Goal: Transaction & Acquisition: Book appointment/travel/reservation

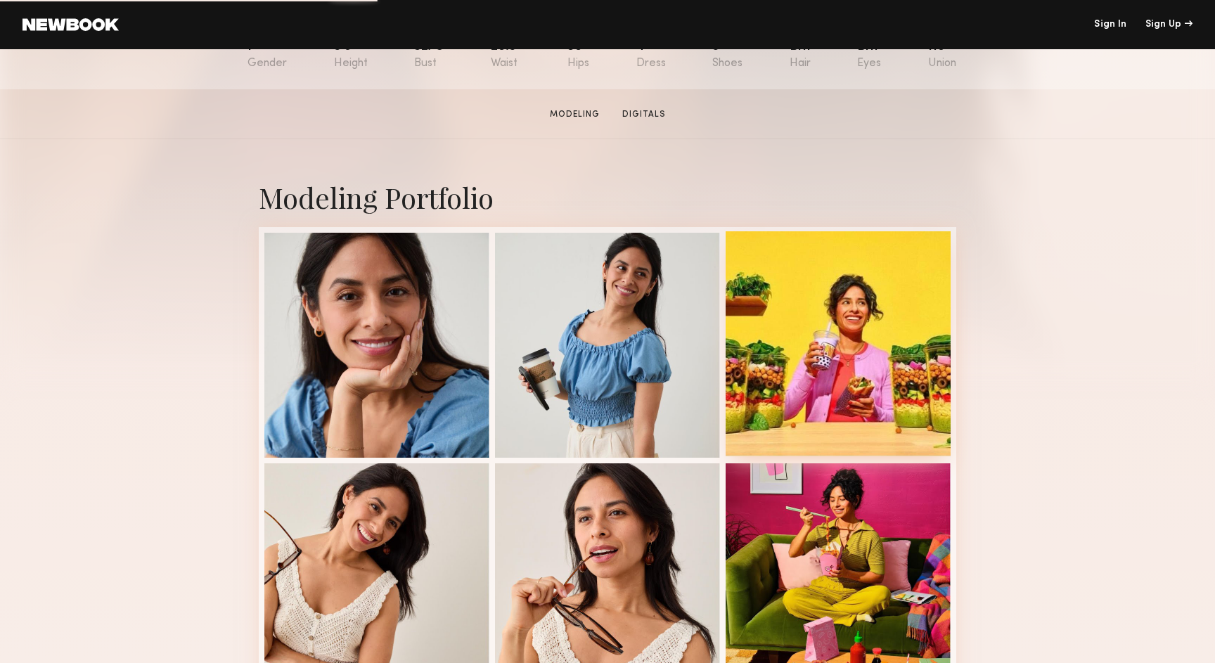
scroll to position [244, 0]
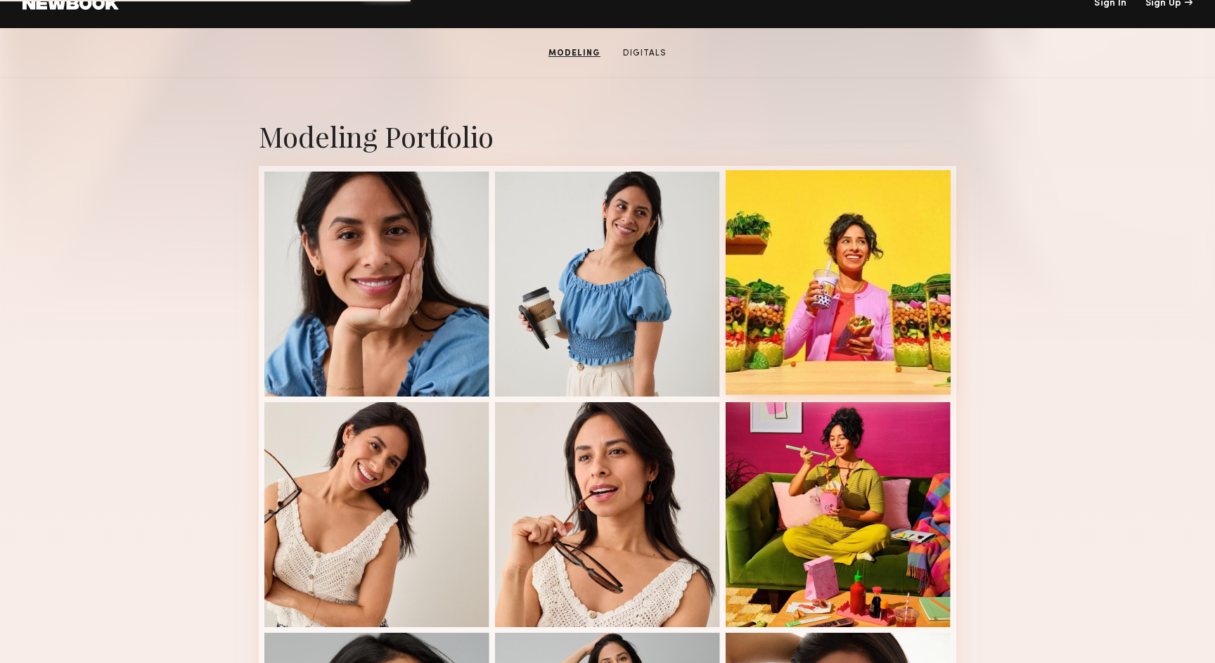
click at [827, 309] on div at bounding box center [838, 282] width 225 height 225
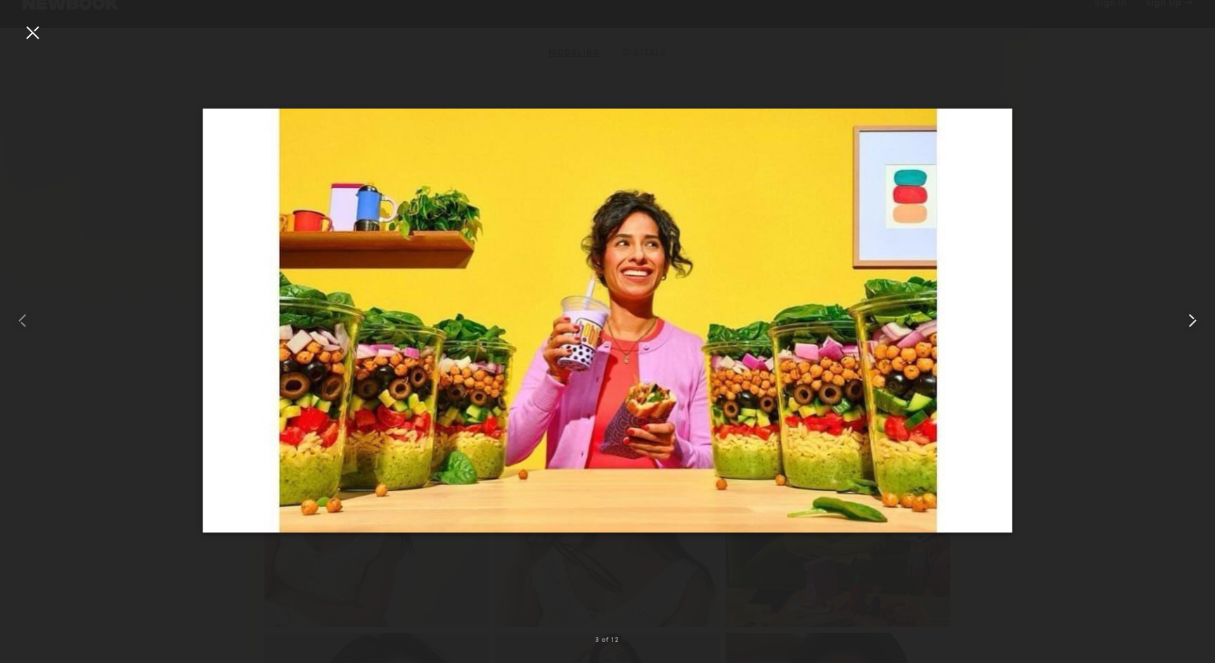
click at [1191, 329] on common-icon at bounding box center [1193, 320] width 23 height 23
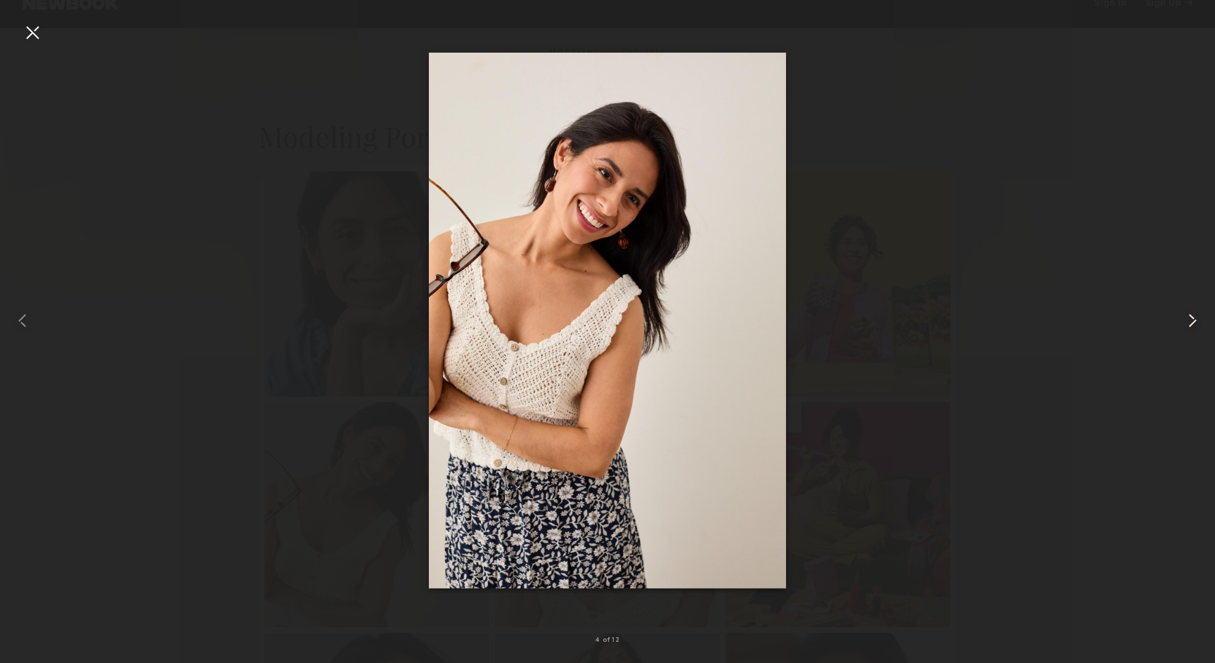
click at [1191, 329] on common-icon at bounding box center [1193, 320] width 23 height 23
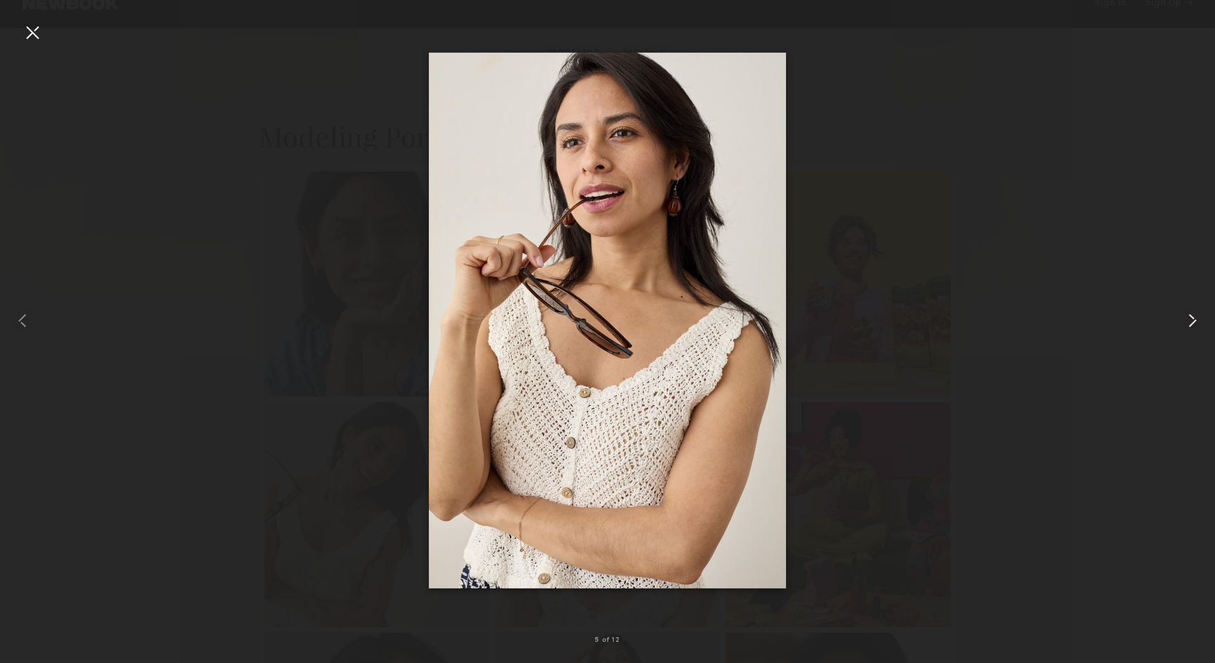
click at [1191, 329] on common-icon at bounding box center [1193, 320] width 23 height 23
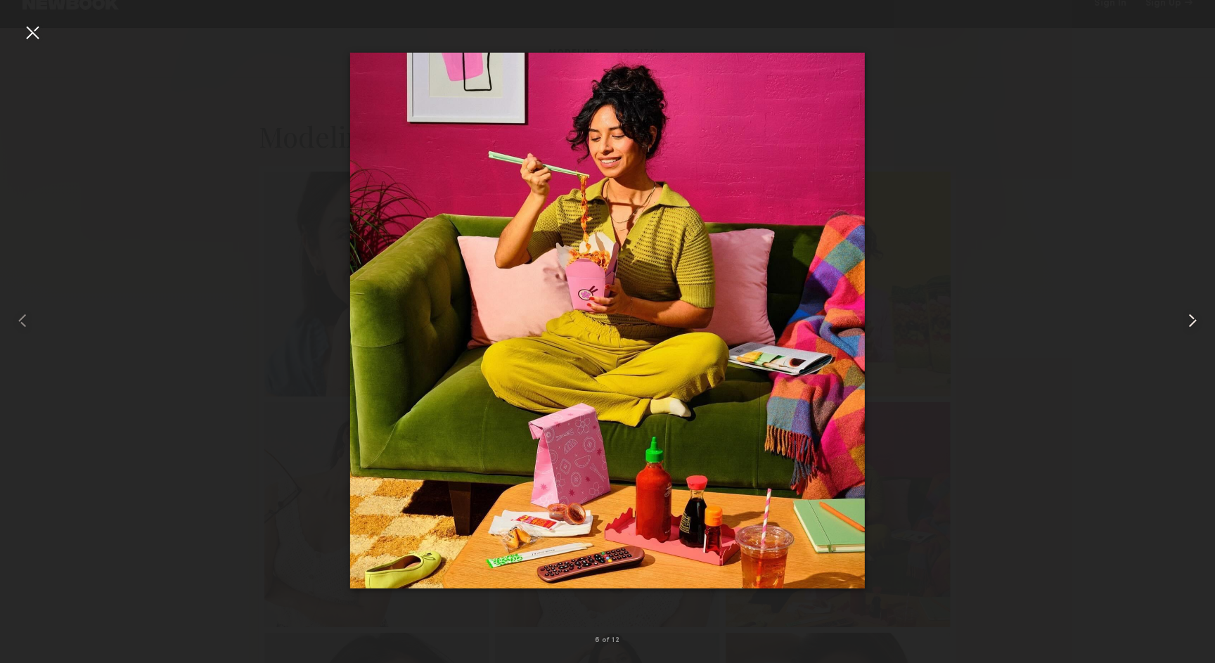
click at [1191, 329] on common-icon at bounding box center [1193, 320] width 23 height 23
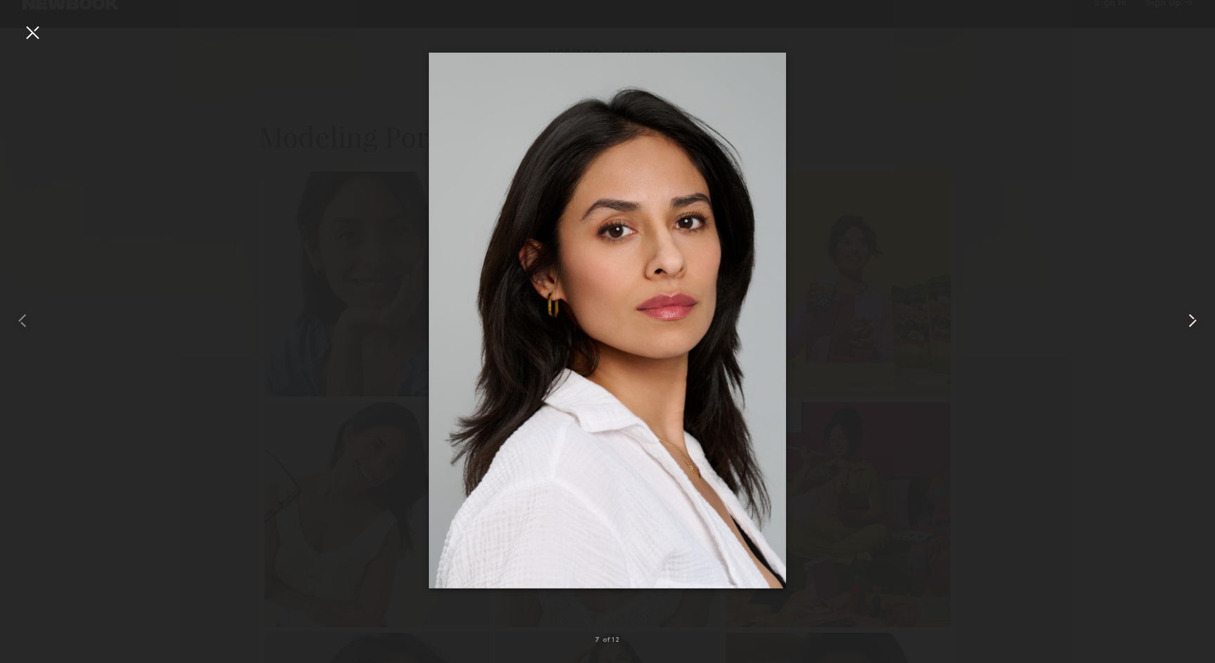
click at [1191, 329] on common-icon at bounding box center [1193, 320] width 23 height 23
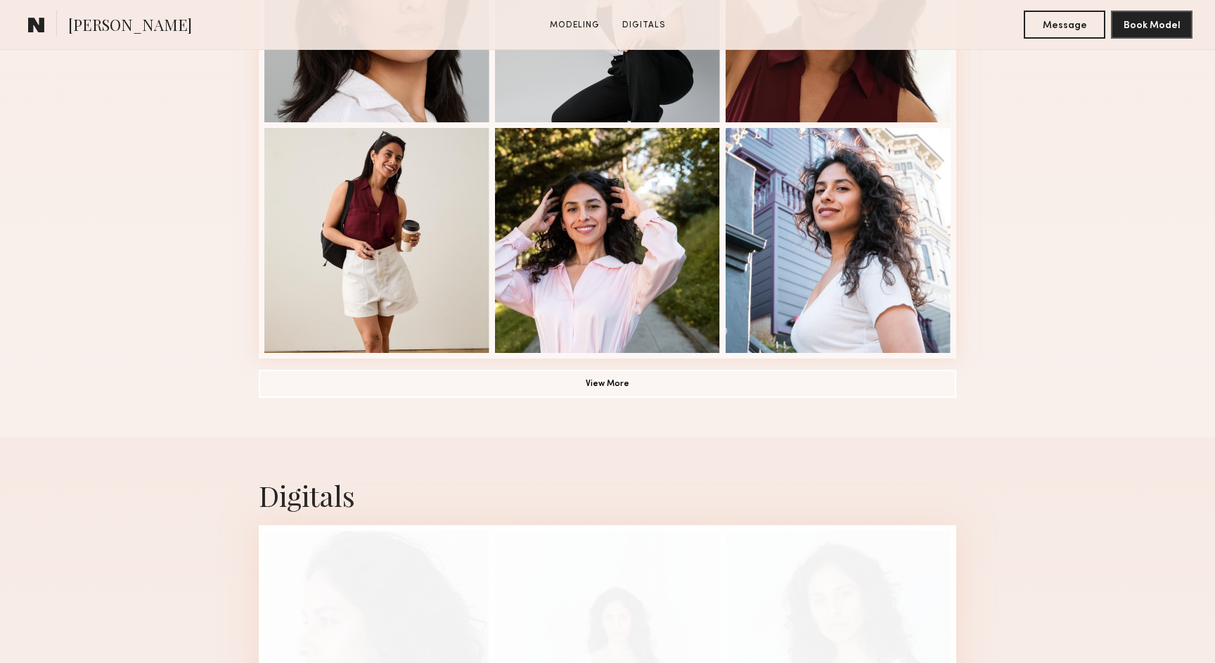
scroll to position [1066, 0]
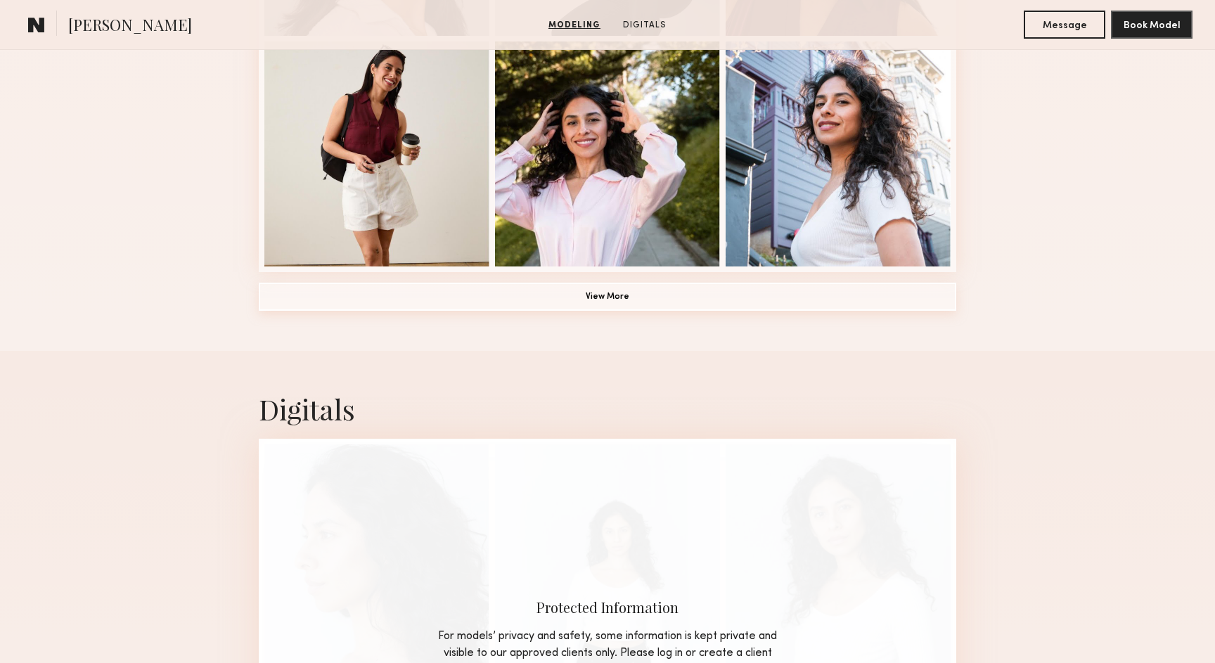
click at [606, 298] on button "View More" at bounding box center [608, 297] width 698 height 28
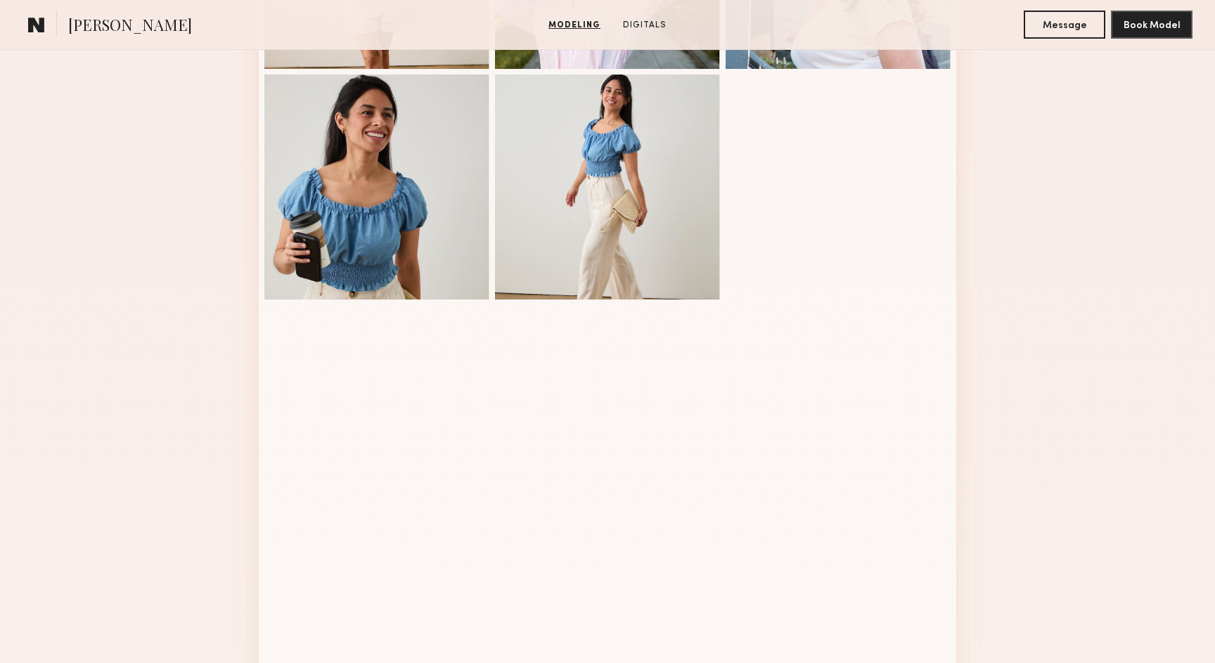
scroll to position [1224, 0]
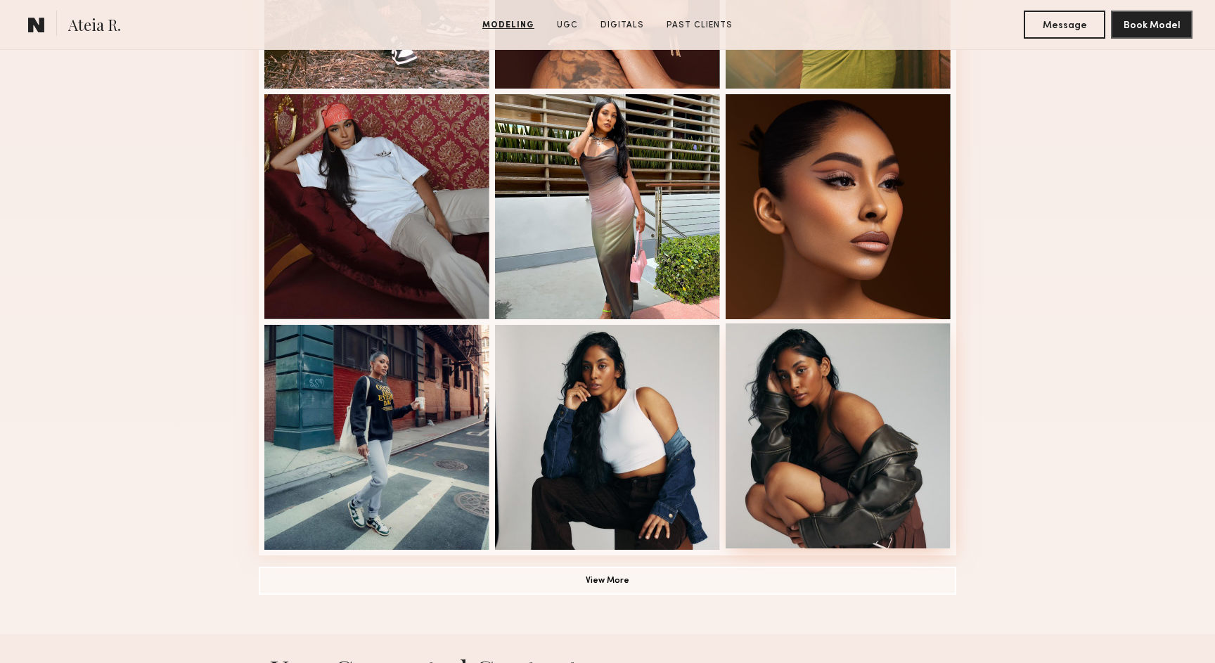
scroll to position [798, 0]
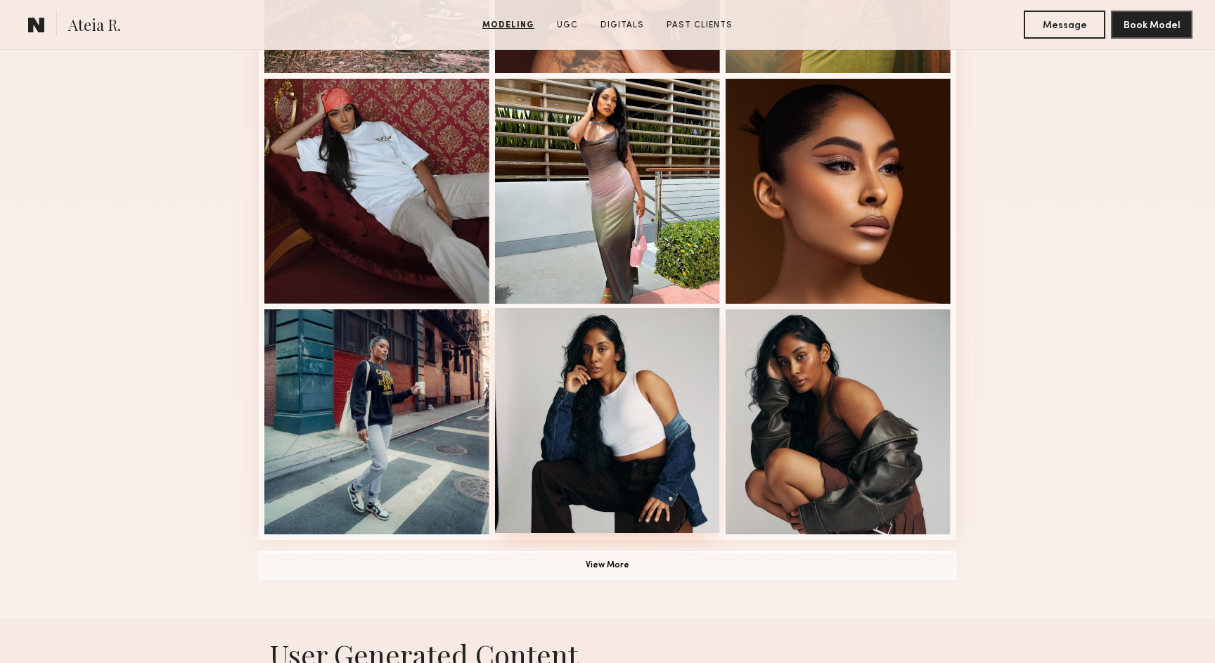
click at [672, 402] on div at bounding box center [607, 420] width 225 height 225
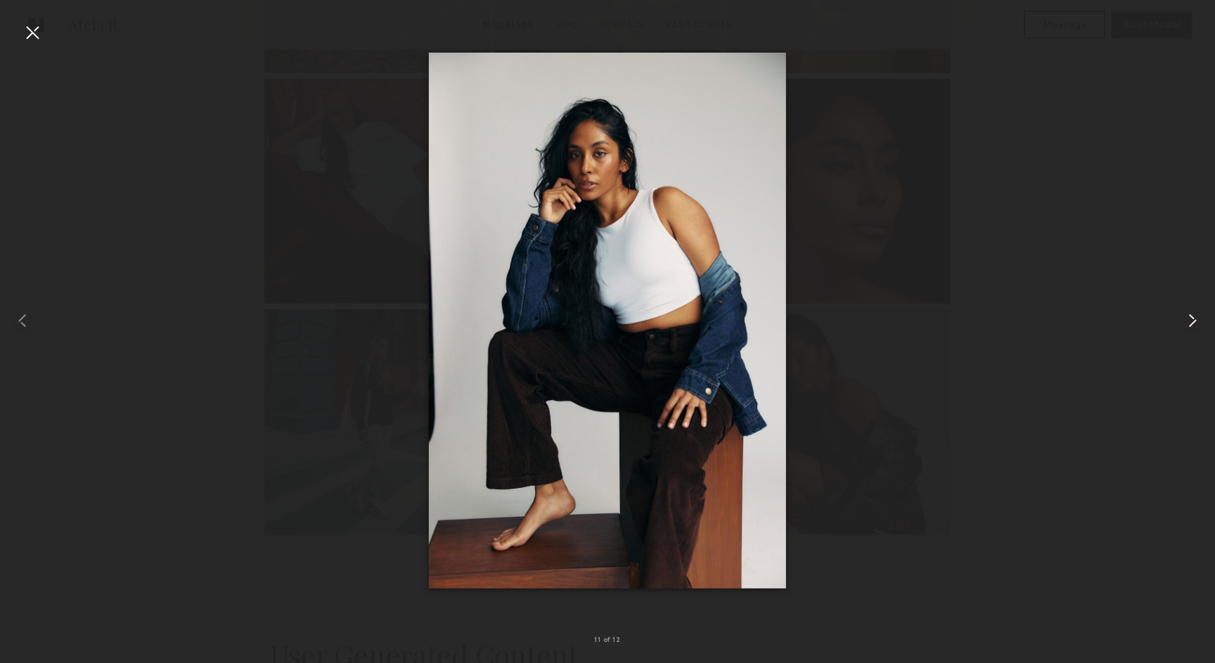
click at [1185, 312] on common-icon at bounding box center [1193, 320] width 23 height 23
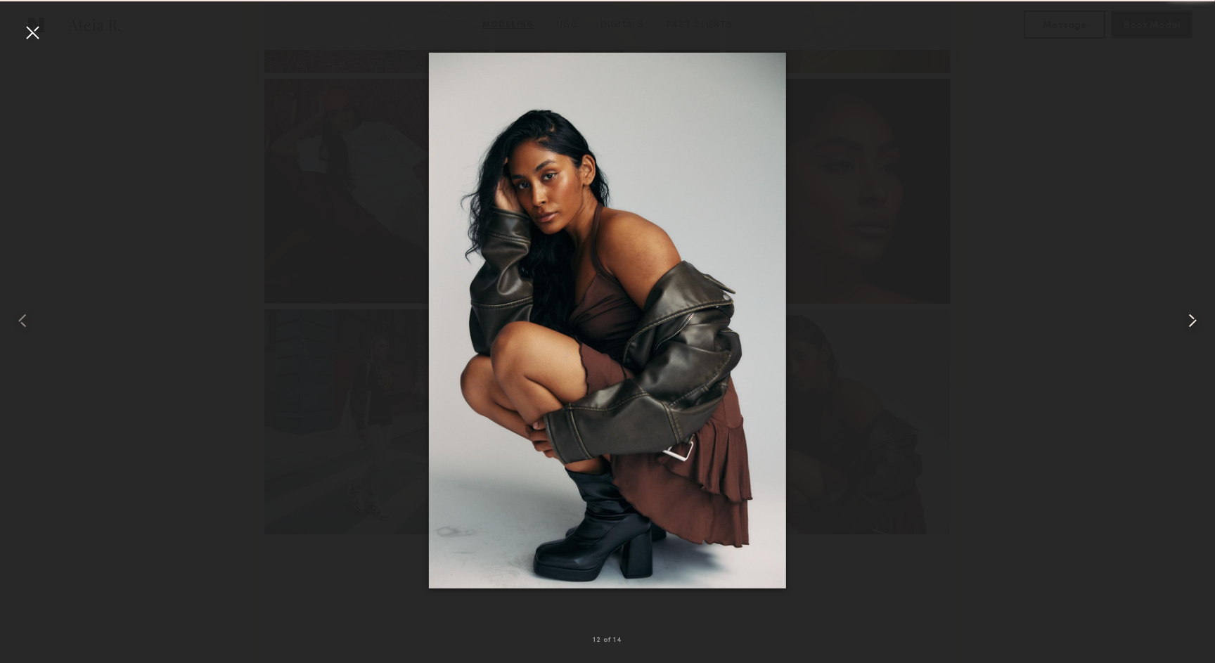
click at [1185, 312] on common-icon at bounding box center [1193, 320] width 23 height 23
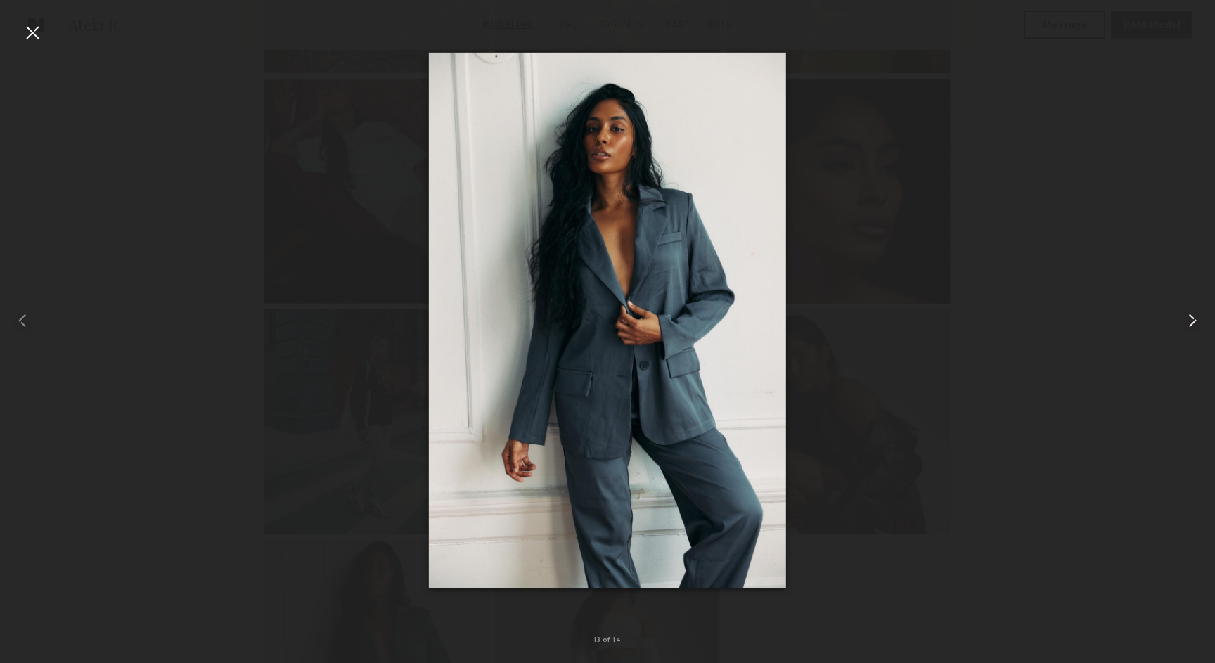
click at [1185, 312] on common-icon at bounding box center [1193, 320] width 23 height 23
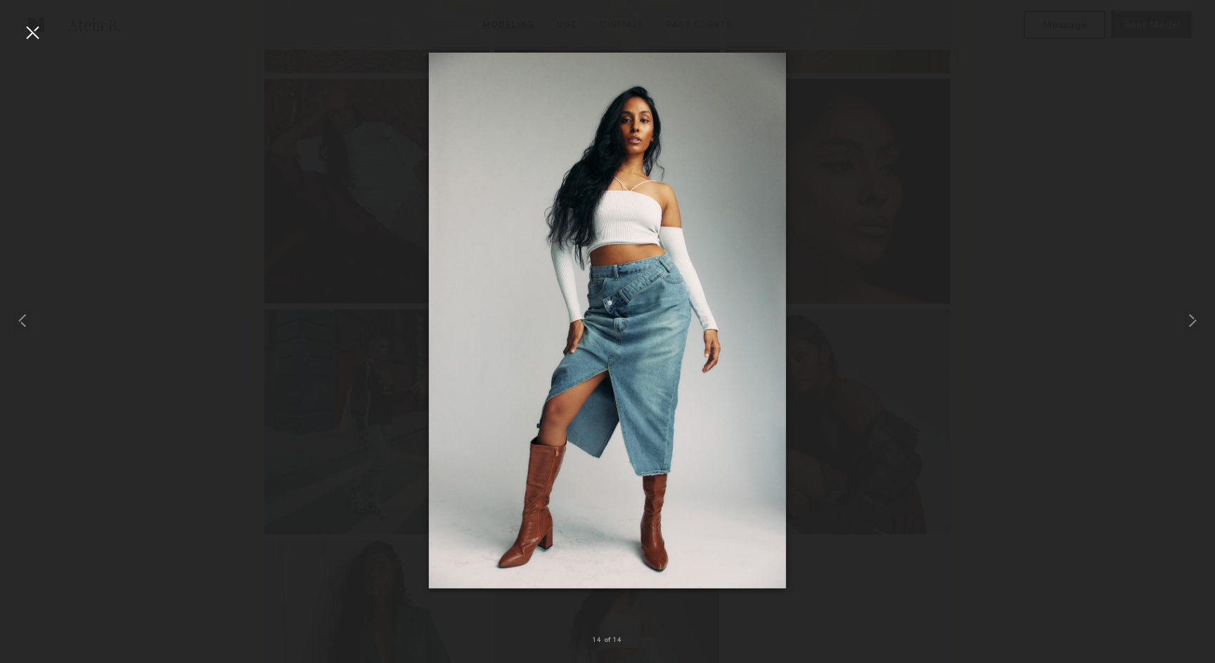
click at [34, 32] on div at bounding box center [32, 32] width 23 height 23
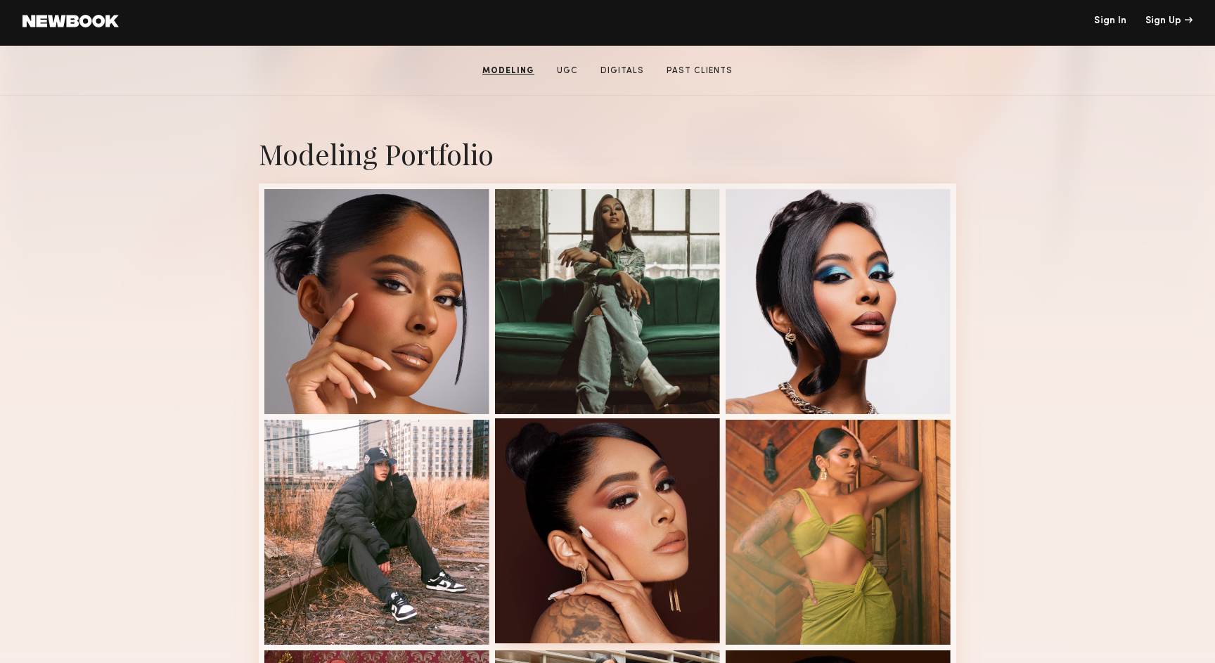
scroll to position [215, 0]
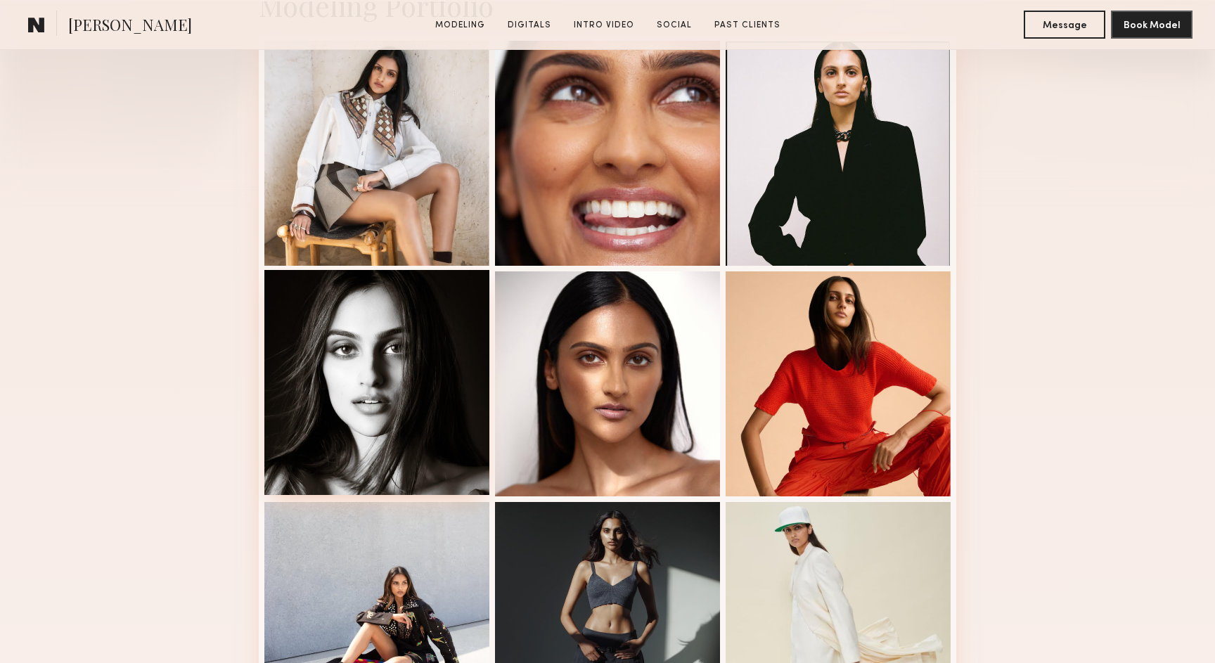
scroll to position [464, 0]
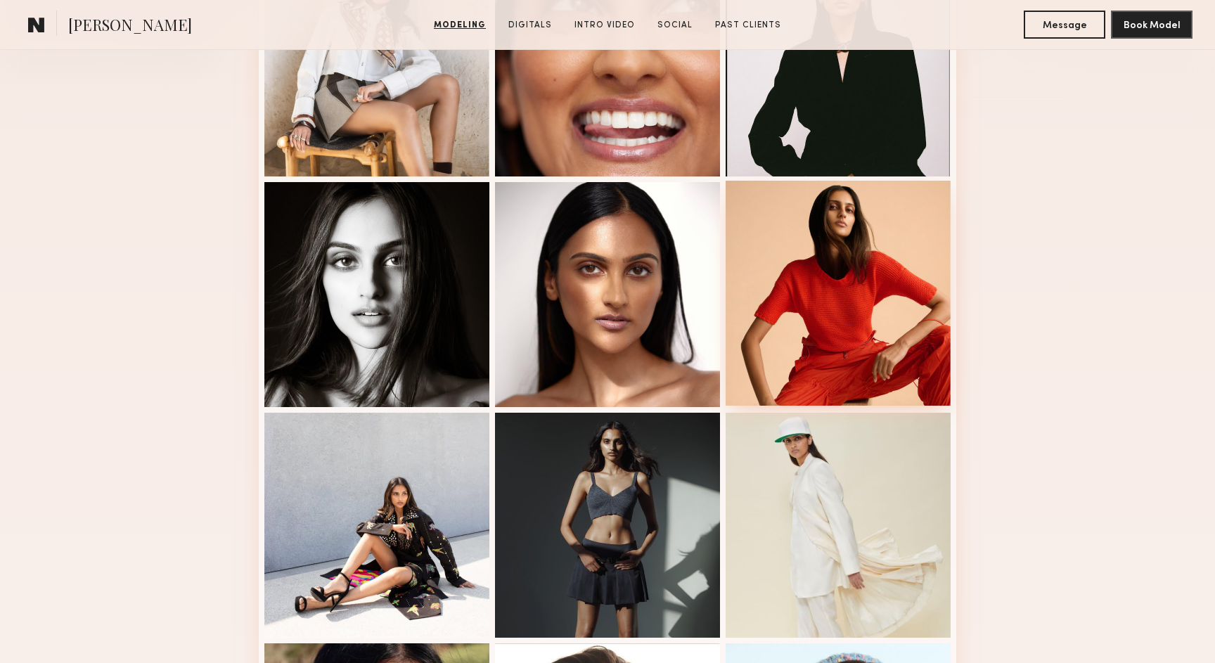
click at [843, 309] on div at bounding box center [838, 293] width 225 height 225
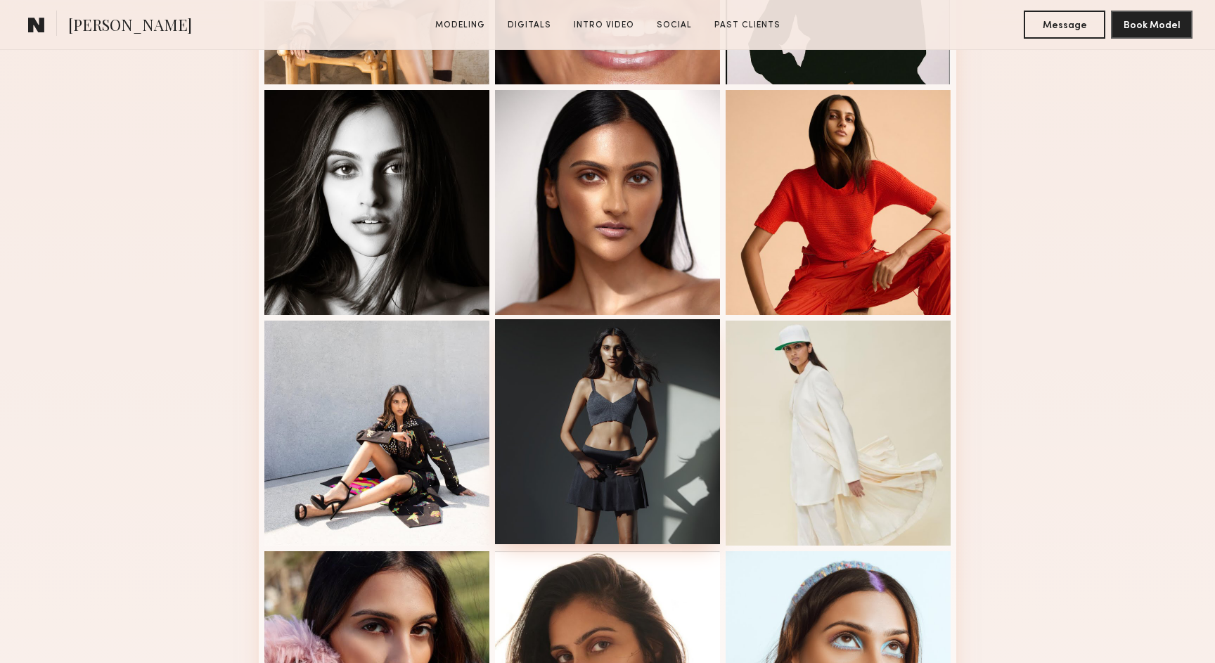
scroll to position [596, 0]
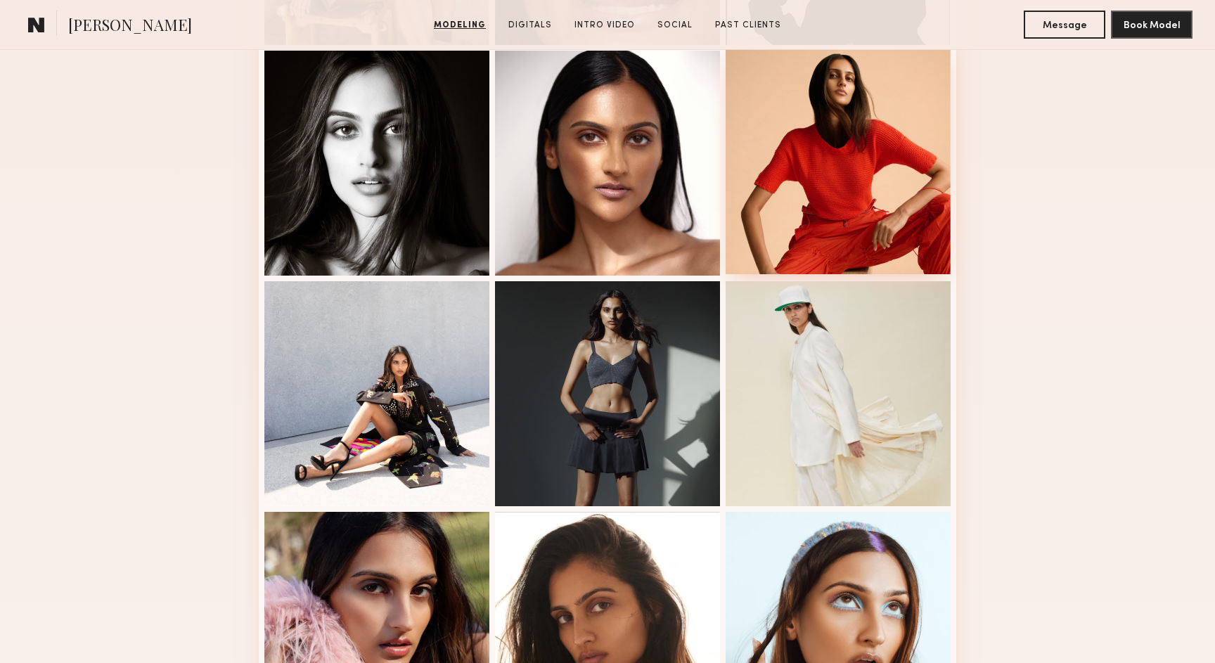
click at [798, 239] on div at bounding box center [838, 161] width 225 height 225
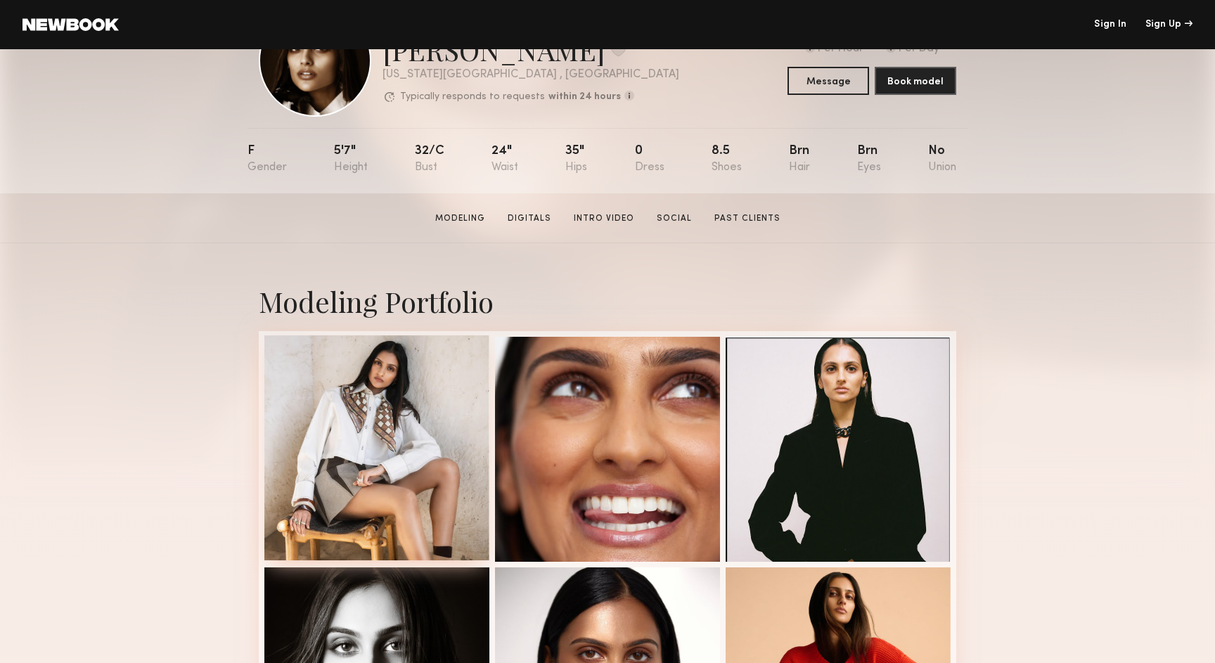
scroll to position [139, 0]
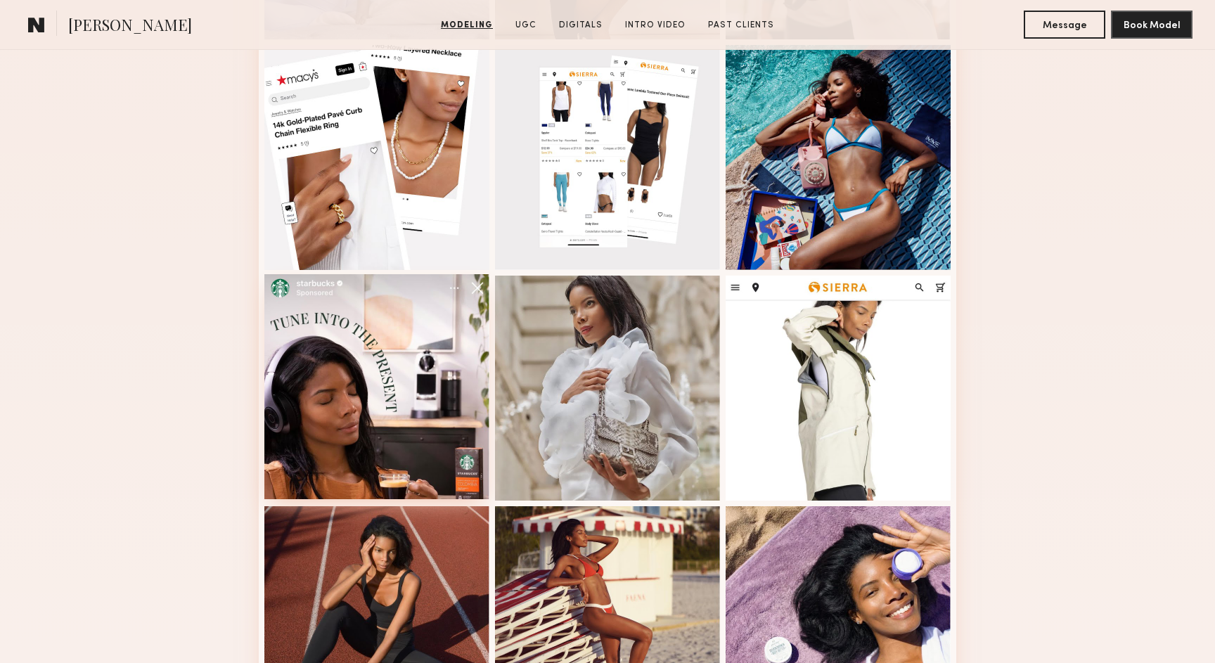
scroll to position [614, 0]
